Goal: Task Accomplishment & Management: Use online tool/utility

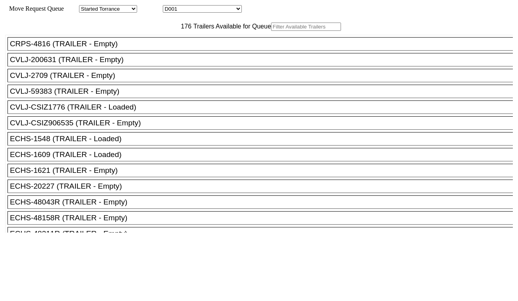
click at [271, 31] on input "text" at bounding box center [306, 27] width 70 height 8
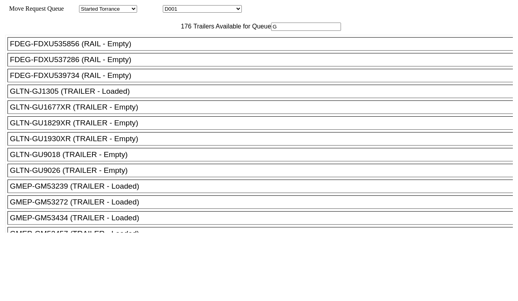
type input "G"
click at [123, 175] on div "GLTN-GU9026 (TRAILER - Empty)" at bounding box center [264, 170] width 508 height 9
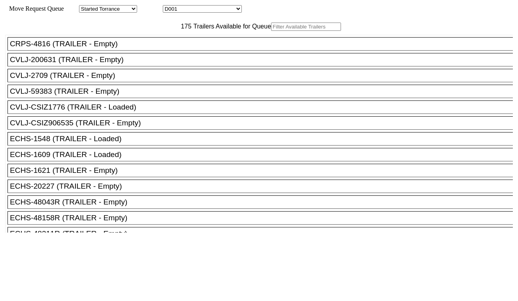
click at [271, 31] on input "text" at bounding box center [306, 27] width 70 height 8
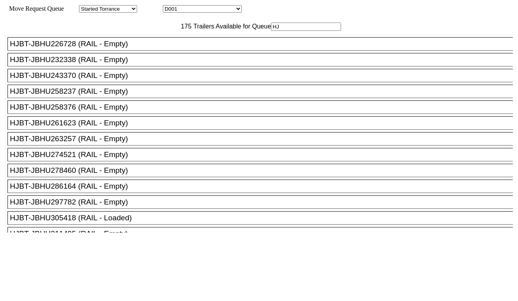
type input "HJ"
click at [116, 193] on li "HJBT-JBHU286164 (RAIL - Empty)" at bounding box center [264, 185] width 512 height 13
